Goal: Find specific page/section: Find specific page/section

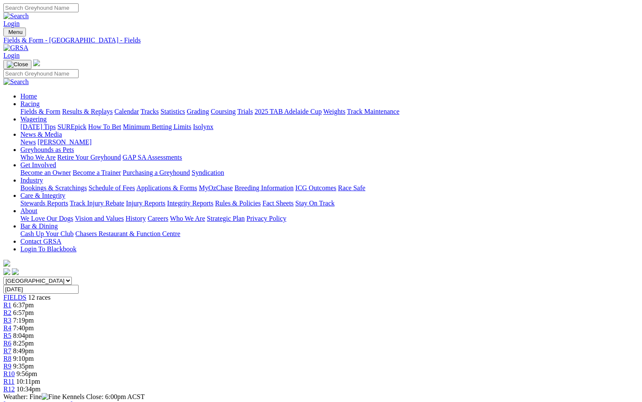
click at [46, 108] on link "Fields & Form" at bounding box center [40, 111] width 40 height 7
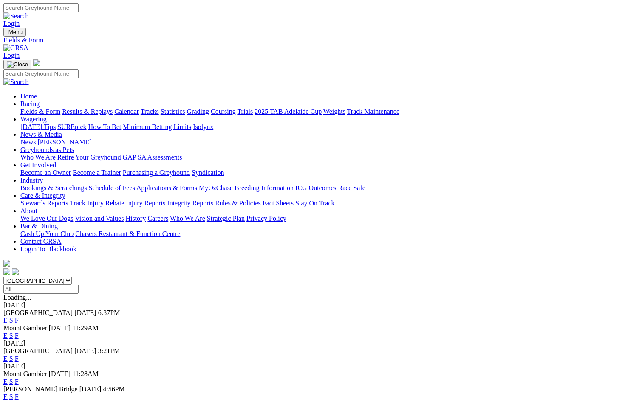
click at [19, 355] on link "F" at bounding box center [17, 358] width 4 height 7
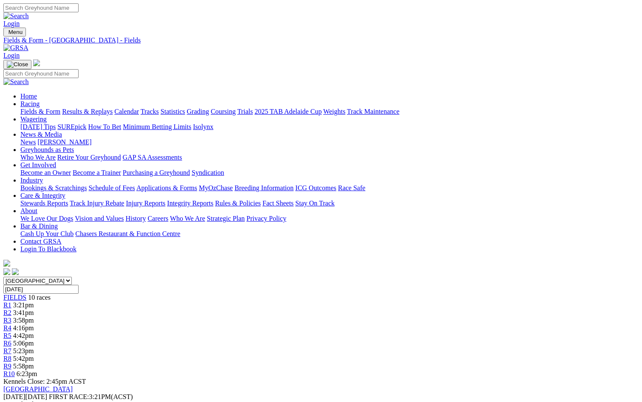
click at [39, 108] on link "Fields & Form" at bounding box center [40, 111] width 40 height 7
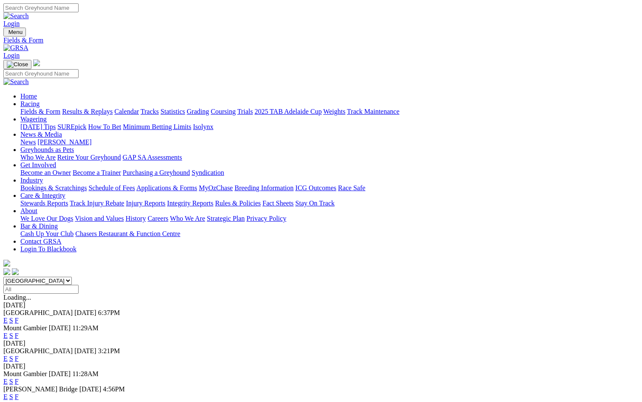
click at [19, 393] on link "F" at bounding box center [17, 396] width 4 height 7
